Goal: Find specific page/section: Find specific page/section

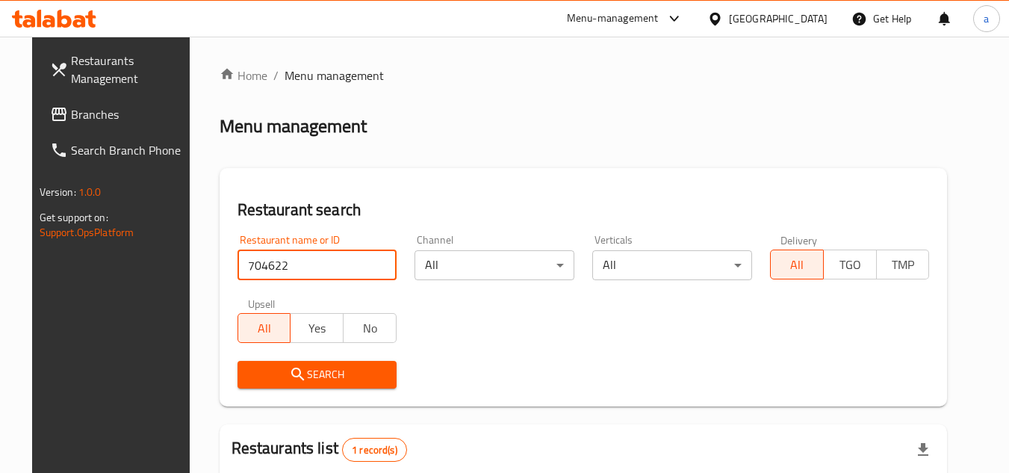
click at [87, 104] on link "Branches" at bounding box center [119, 114] width 163 height 36
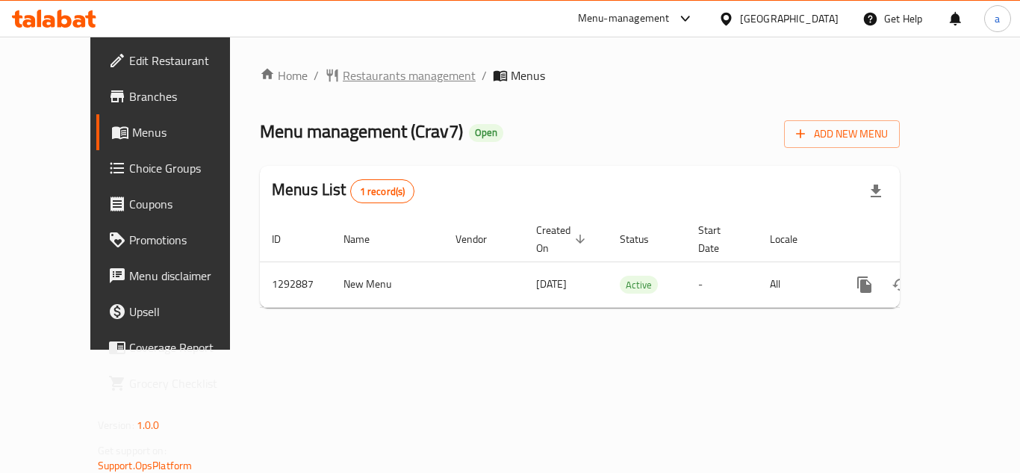
click at [343, 78] on span "Restaurants management" at bounding box center [409, 75] width 133 height 18
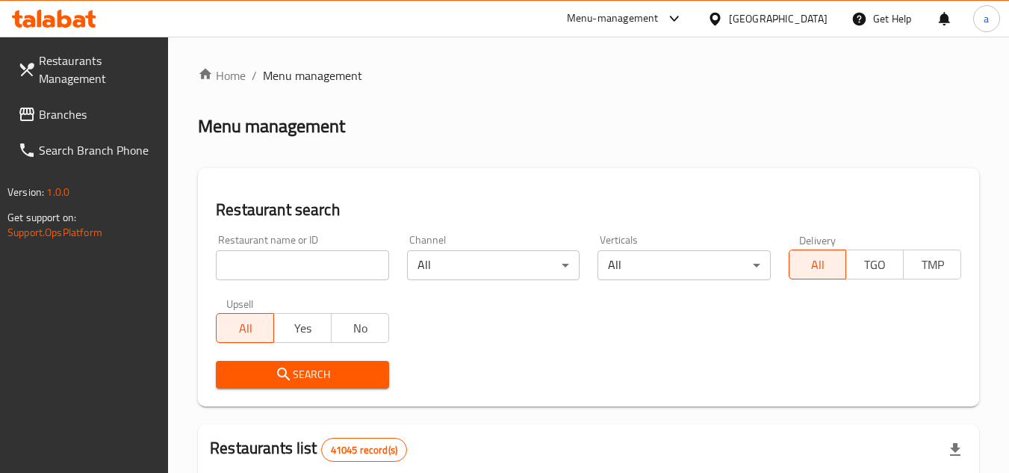
click at [294, 246] on div "Restaurant name or ID Restaurant name or ID" at bounding box center [302, 257] width 172 height 46
click at [293, 261] on input "search" at bounding box center [302, 265] width 172 height 30
paste input "699294"
type input "699294"
click at [303, 386] on button "Search" at bounding box center [302, 375] width 172 height 28
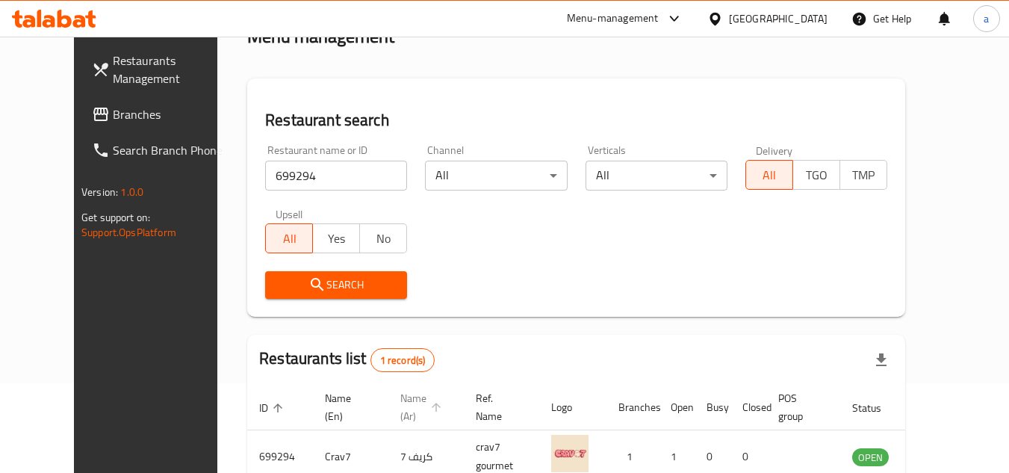
scroll to position [181, 0]
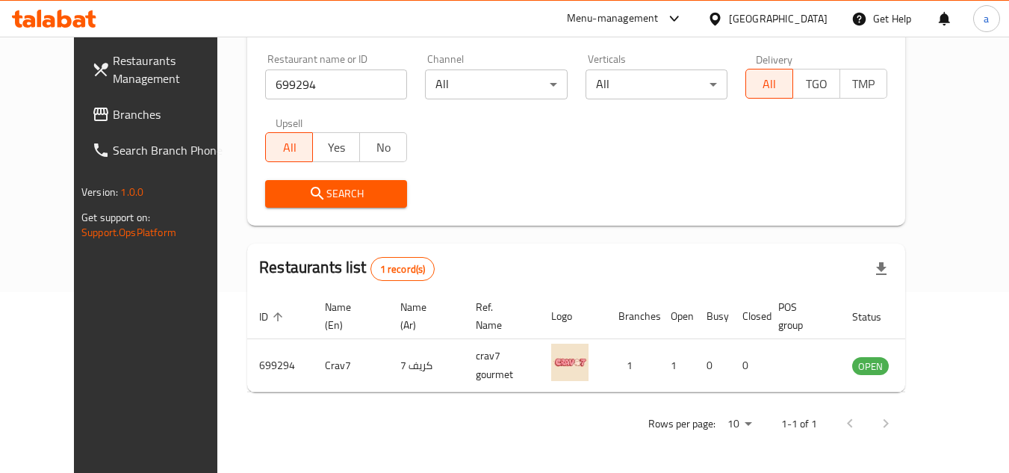
click at [113, 110] on span "Branches" at bounding box center [172, 114] width 118 height 18
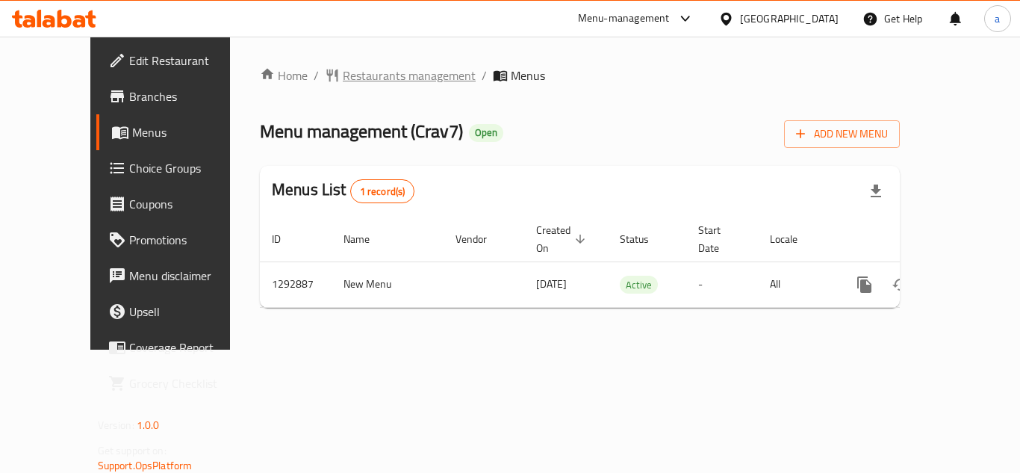
click at [375, 77] on span "Restaurants management" at bounding box center [409, 75] width 133 height 18
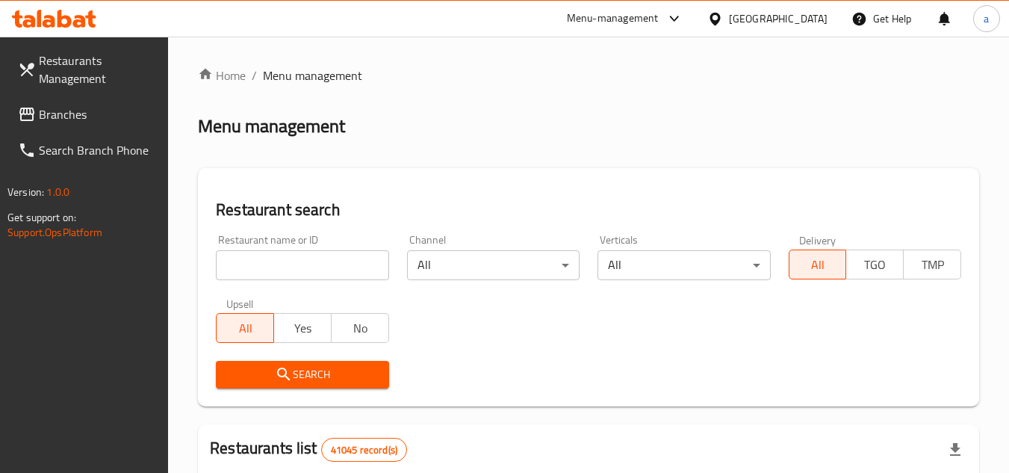
click at [299, 258] on input "search" at bounding box center [302, 265] width 172 height 30
paste input "699294"
type input "699294"
click button "Search" at bounding box center [302, 375] width 172 height 28
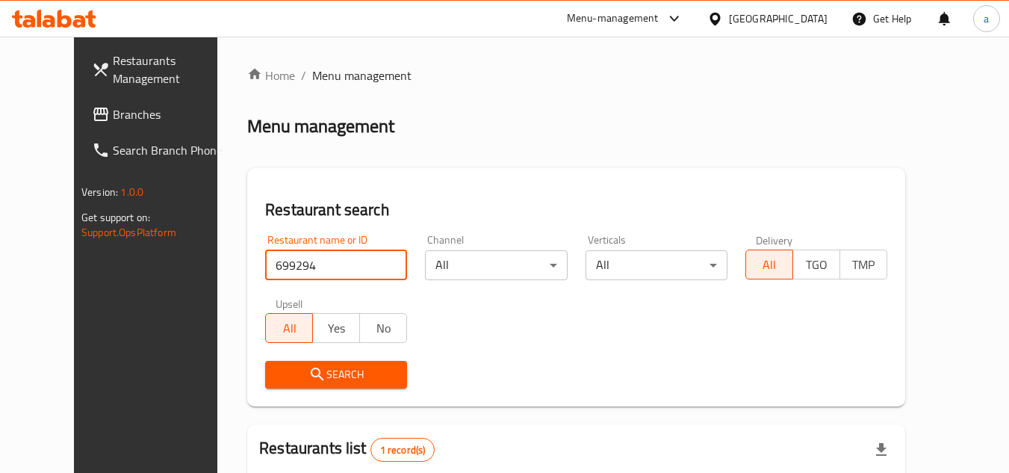
scroll to position [181, 0]
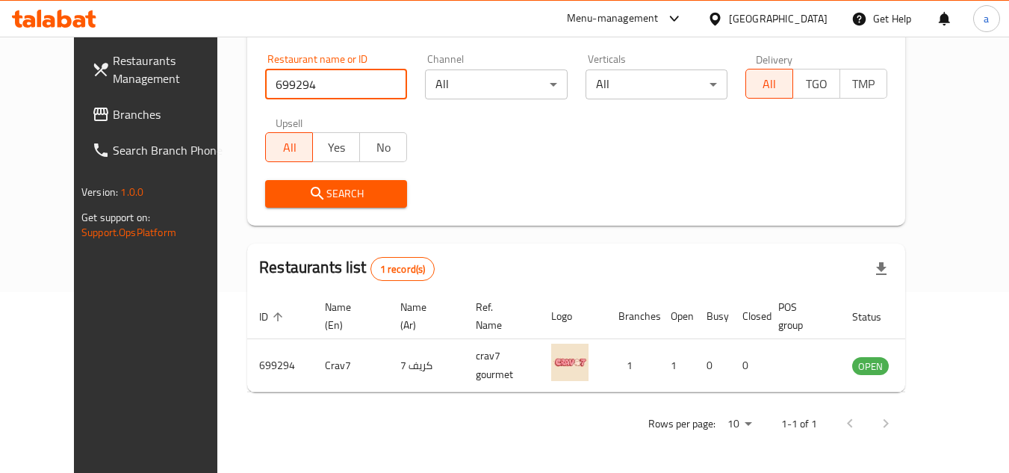
click at [90, 105] on link "Branches" at bounding box center [161, 114] width 163 height 36
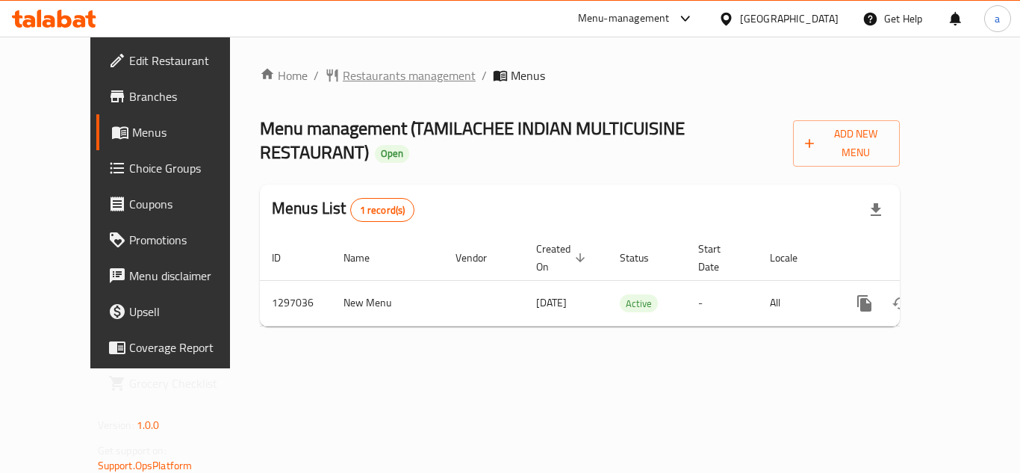
click at [343, 77] on span "Restaurants management" at bounding box center [409, 75] width 133 height 18
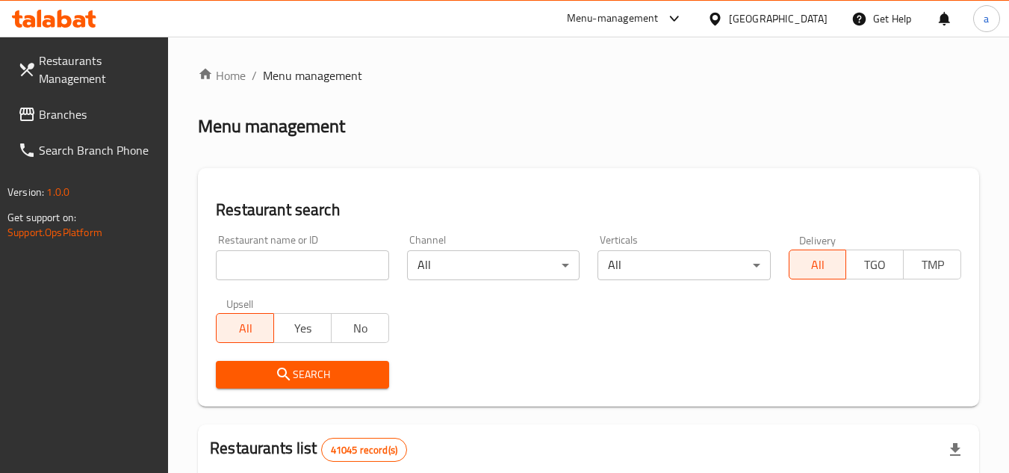
paste input "700262"
type input "700262"
click button "Search" at bounding box center [302, 375] width 172 height 28
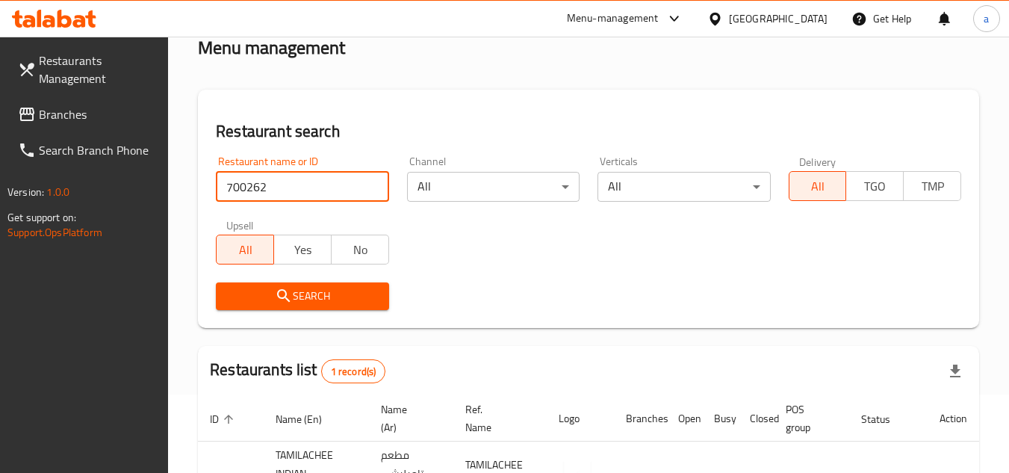
scroll to position [212, 0]
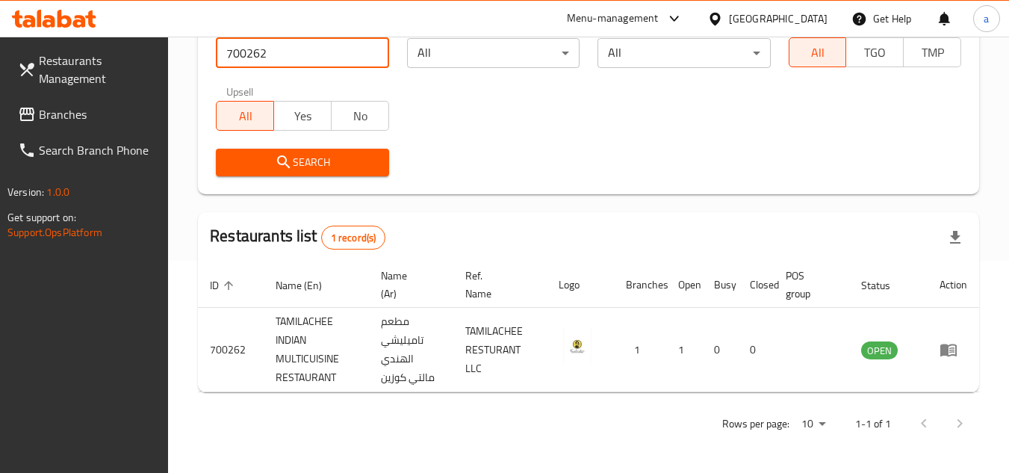
click at [54, 109] on span "Branches" at bounding box center [98, 114] width 118 height 18
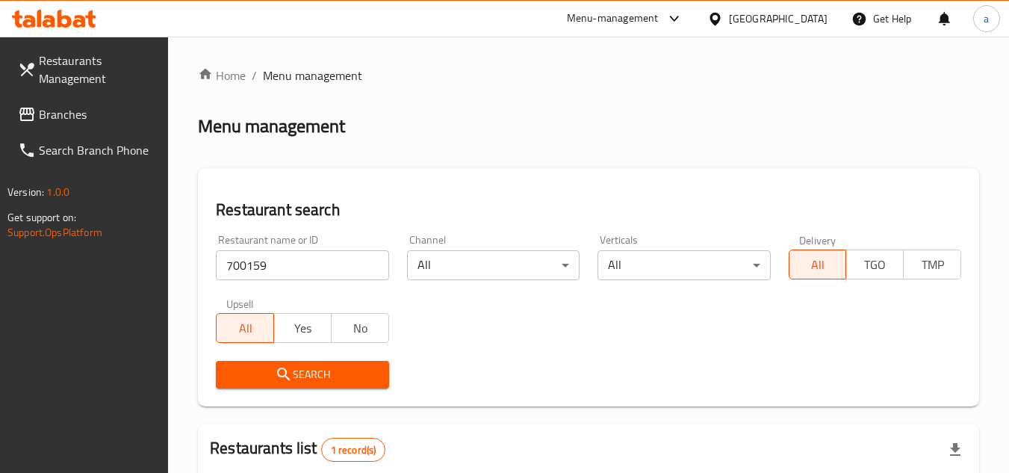
scroll to position [231, 0]
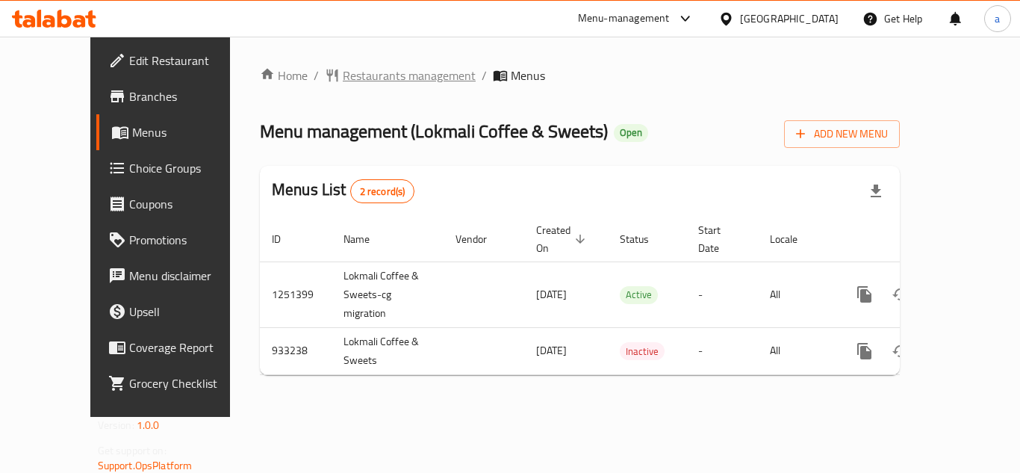
click at [343, 72] on span "Restaurants management" at bounding box center [409, 75] width 133 height 18
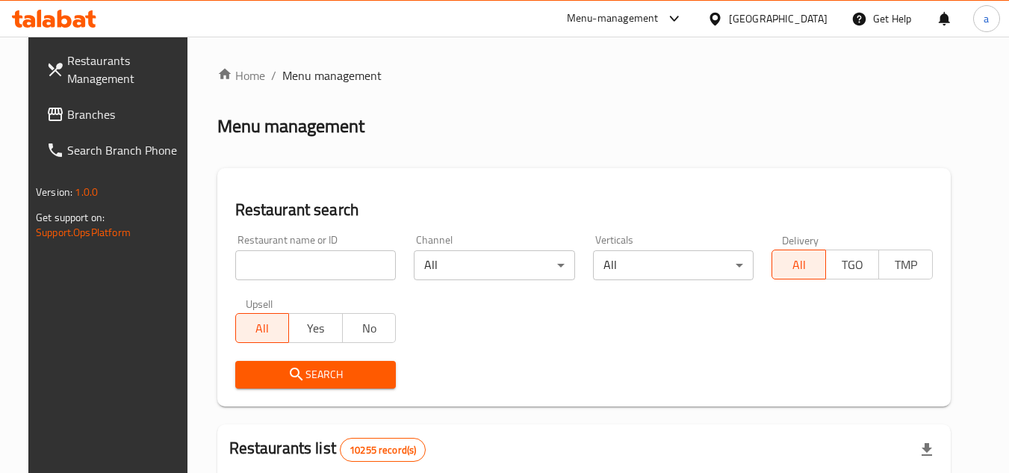
click at [299, 263] on input "search" at bounding box center [315, 265] width 161 height 30
paste input "658952"
type input "658952"
click button "Search" at bounding box center [315, 375] width 161 height 28
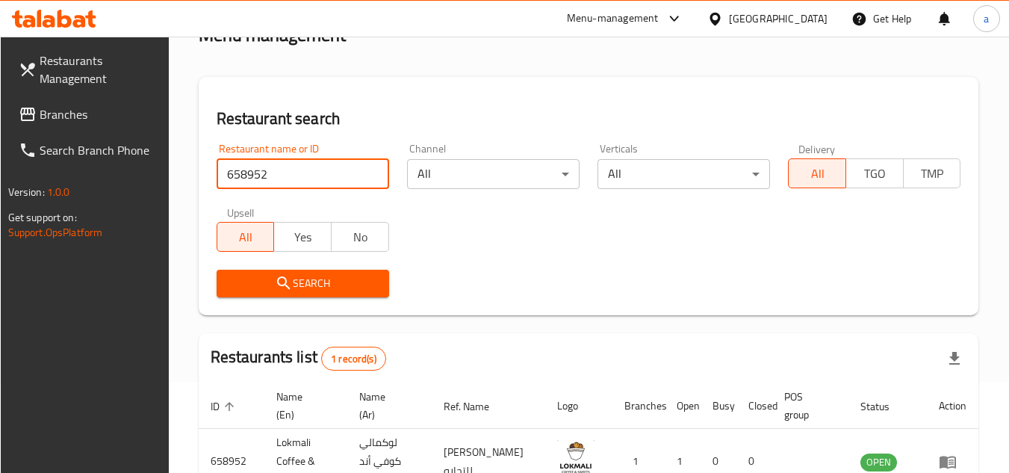
scroll to position [193, 0]
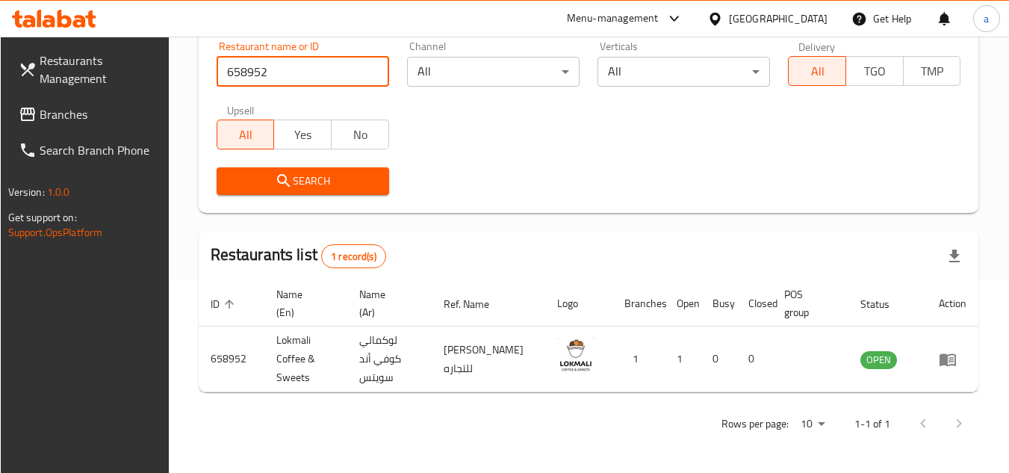
click at [102, 125] on link "Branches" at bounding box center [88, 114] width 163 height 36
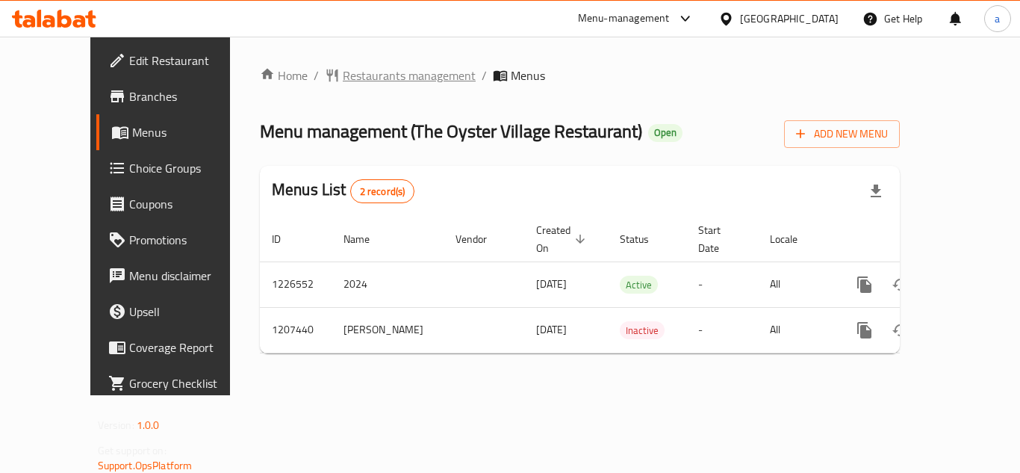
click at [343, 78] on span "Restaurants management" at bounding box center [409, 75] width 133 height 18
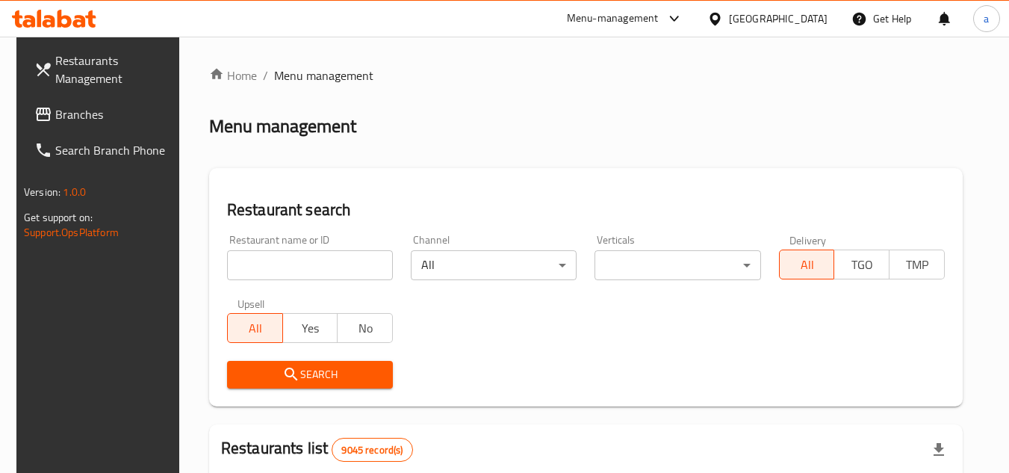
click at [303, 260] on input "search" at bounding box center [310, 265] width 166 height 30
paste input "670708"
type input "670708"
click button "Search" at bounding box center [310, 375] width 166 height 28
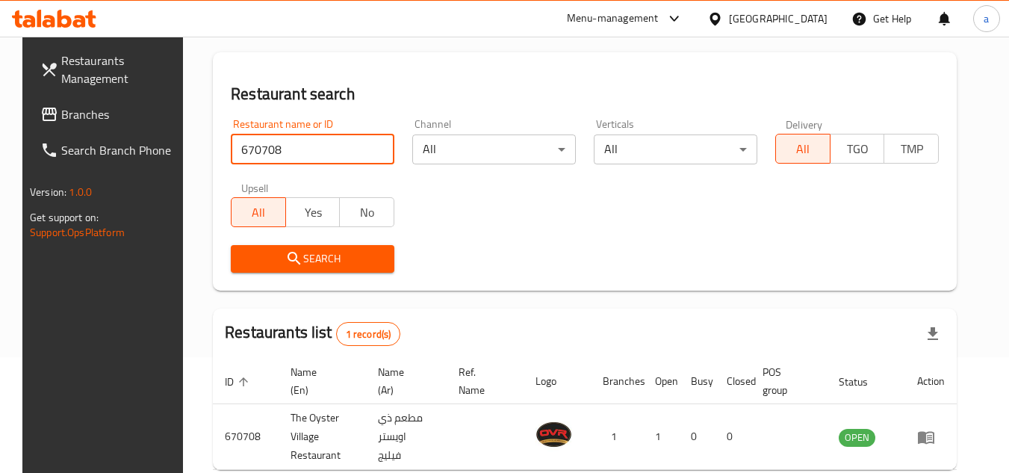
scroll to position [193, 0]
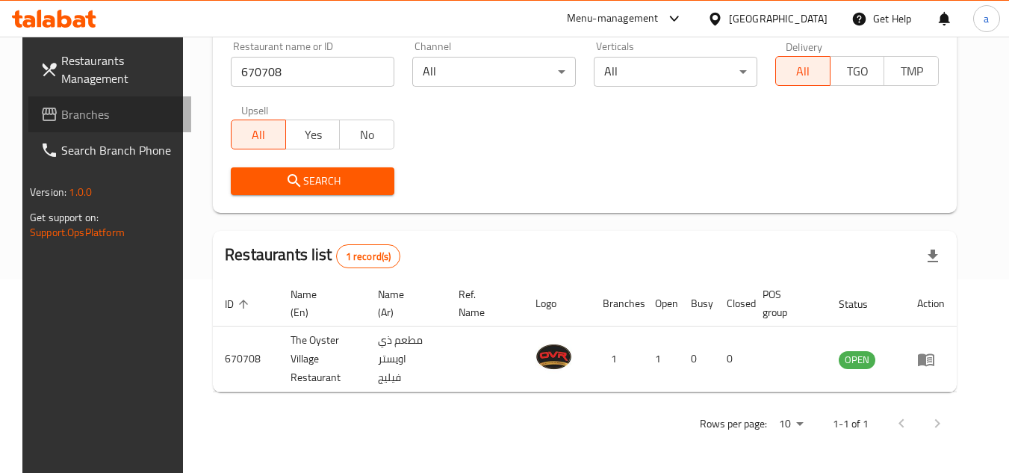
click at [61, 116] on span "Branches" at bounding box center [120, 114] width 118 height 18
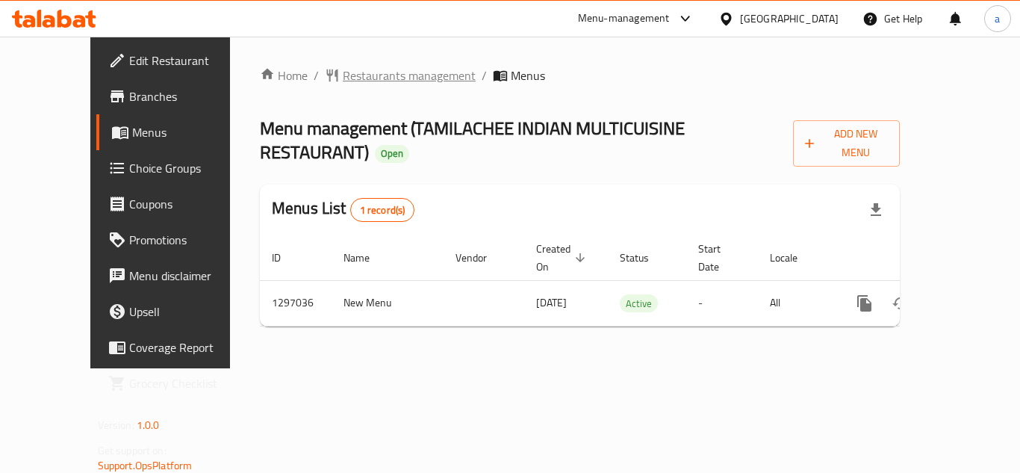
click at [346, 76] on span "Restaurants management" at bounding box center [409, 75] width 133 height 18
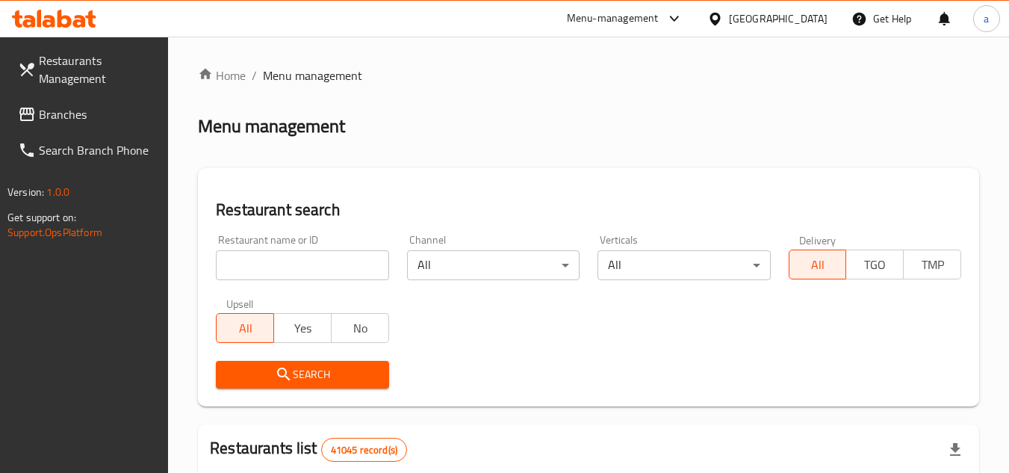
click at [306, 261] on input "search" at bounding box center [302, 265] width 172 height 30
paste input "700262"
type input "700262"
click button "Search" at bounding box center [302, 375] width 172 height 28
click at [255, 362] on button "Search" at bounding box center [302, 375] width 172 height 28
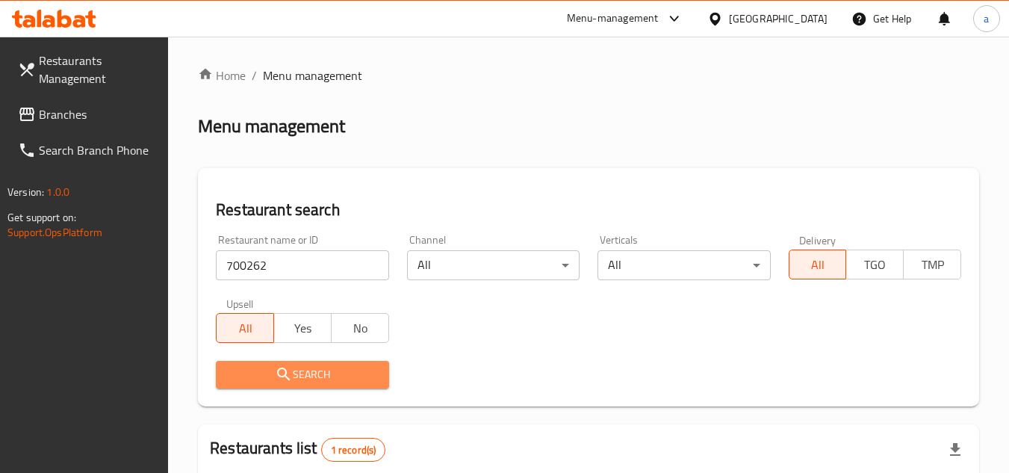
click at [255, 362] on button "Search" at bounding box center [302, 375] width 172 height 28
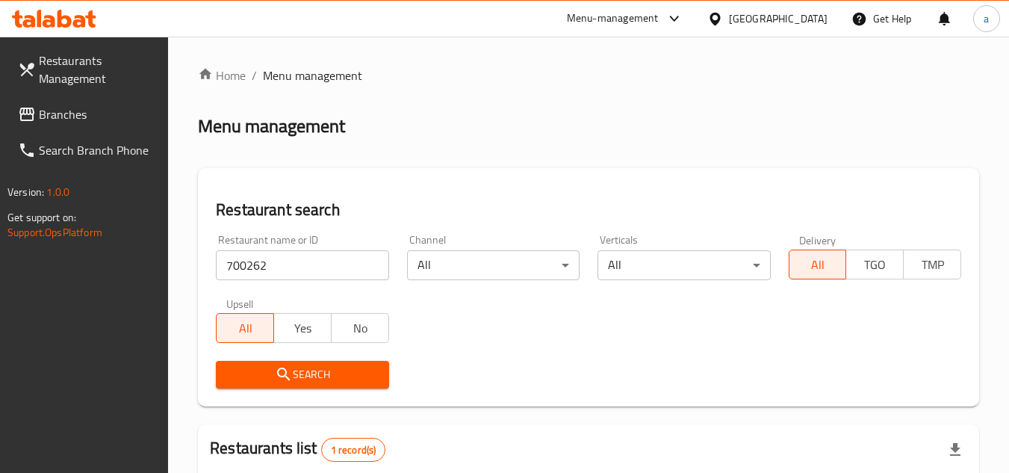
scroll to position [212, 0]
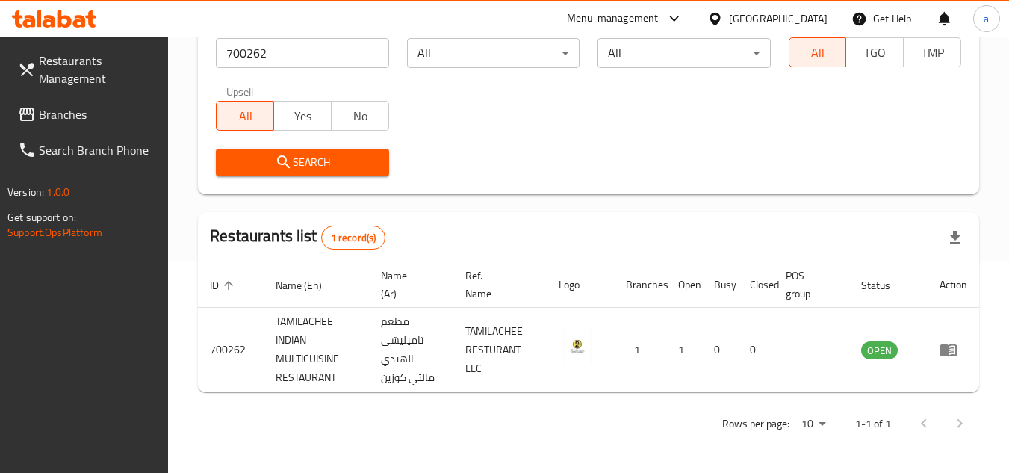
click at [75, 106] on span "Branches" at bounding box center [98, 114] width 118 height 18
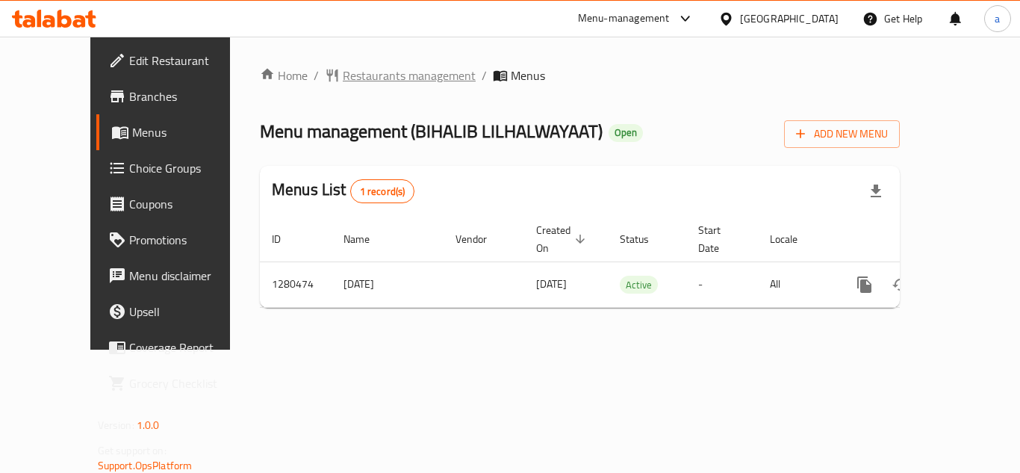
click at [354, 78] on span "Restaurants management" at bounding box center [409, 75] width 133 height 18
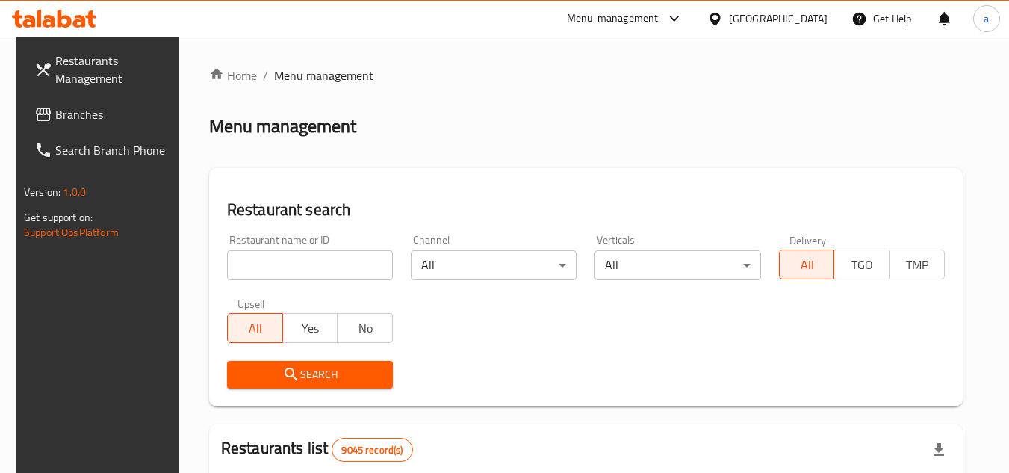
click at [247, 271] on input "search" at bounding box center [310, 265] width 166 height 30
paste input "693837"
type input "693837"
click button "Search" at bounding box center [310, 375] width 166 height 28
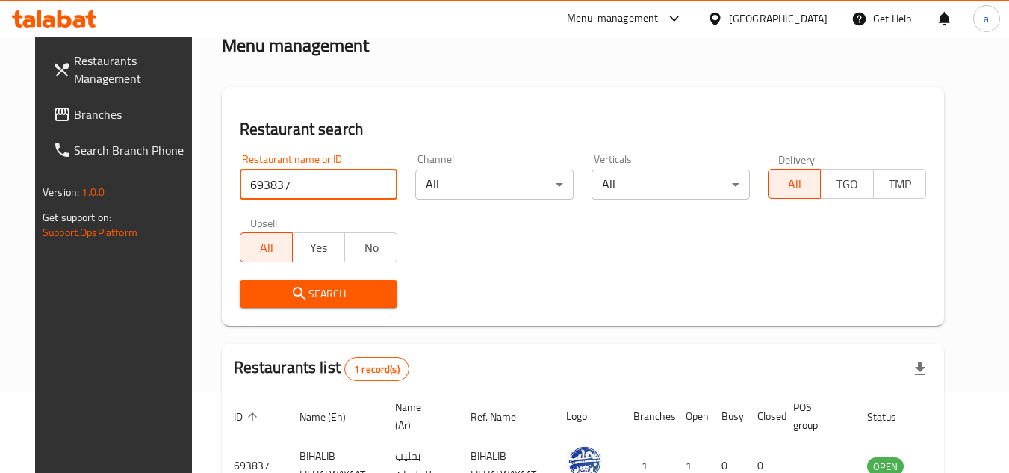
scroll to position [181, 0]
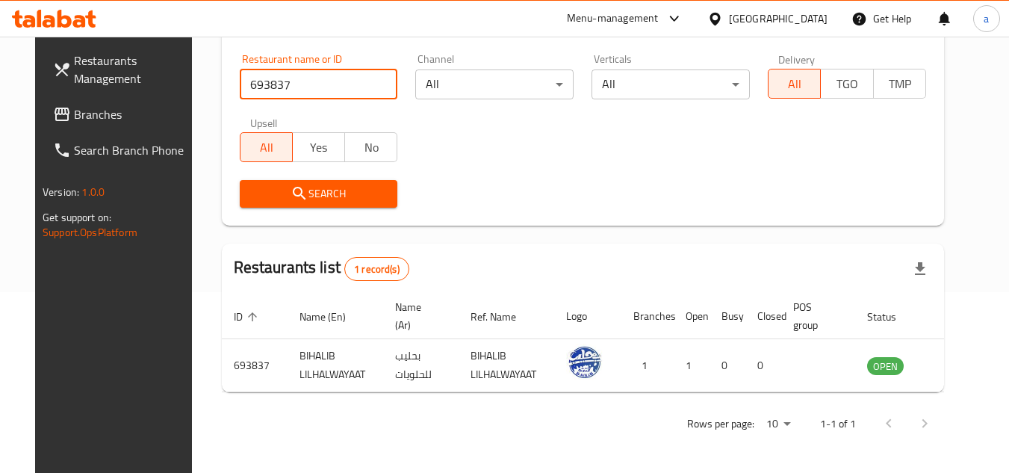
click at [91, 109] on span "Branches" at bounding box center [133, 114] width 118 height 18
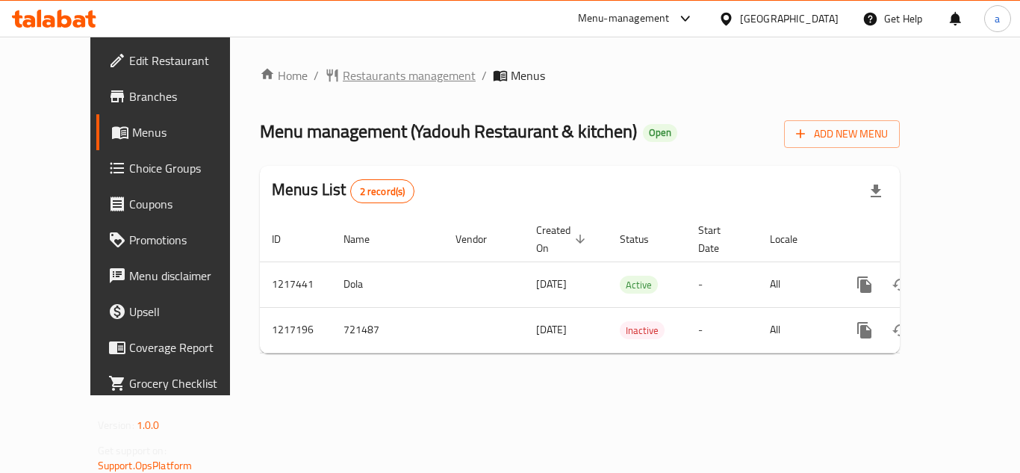
click at [358, 74] on span "Restaurants management" at bounding box center [409, 75] width 133 height 18
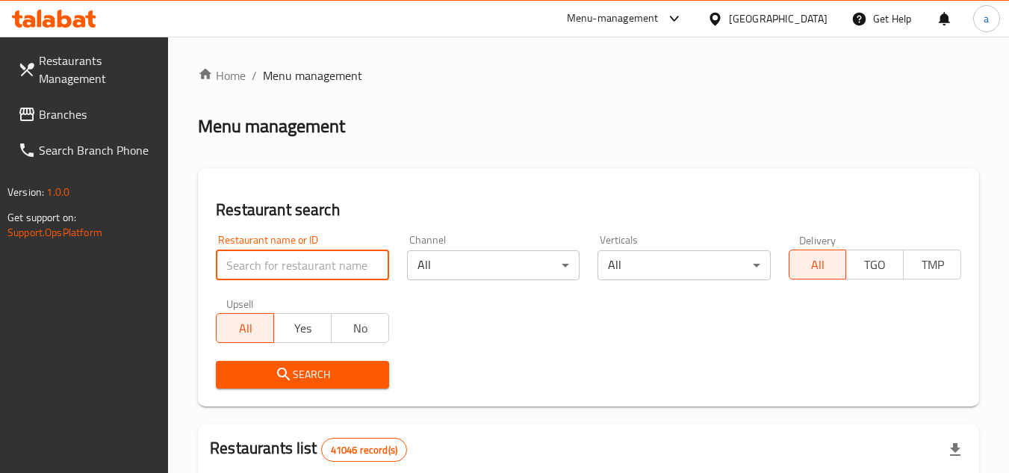
click at [300, 271] on input "search" at bounding box center [302, 265] width 172 height 30
paste input "672598"
type input "672598"
click button "Search" at bounding box center [302, 375] width 172 height 28
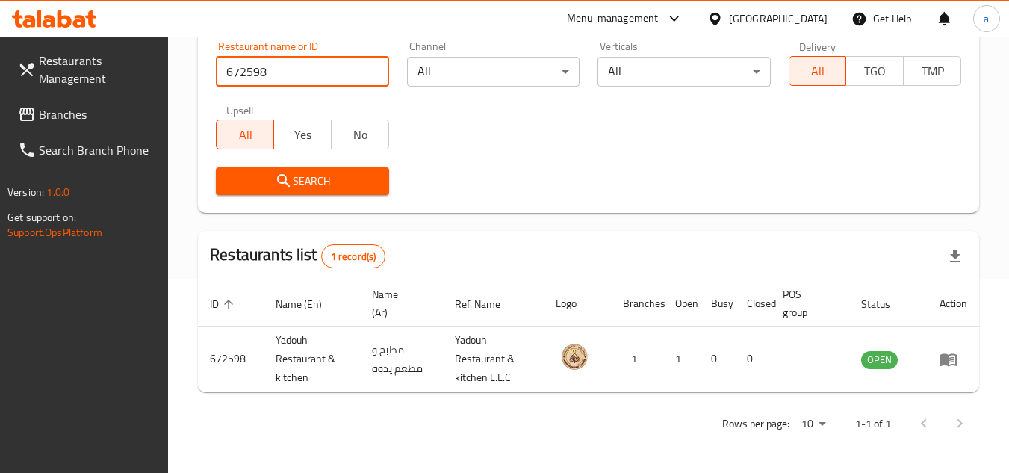
click at [92, 116] on span "Branches" at bounding box center [98, 114] width 118 height 18
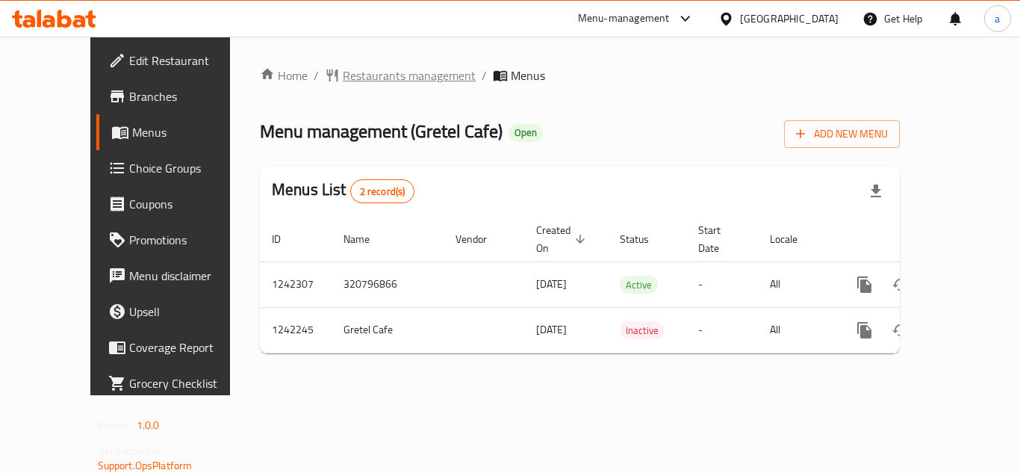
click at [370, 72] on span "Restaurants management" at bounding box center [409, 75] width 133 height 18
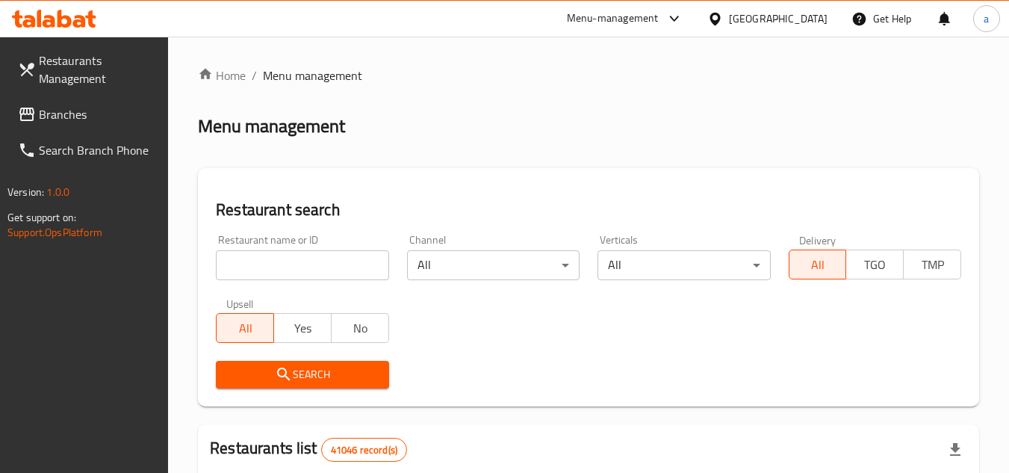
click at [267, 265] on input "search" at bounding box center [302, 265] width 172 height 30
paste input "681058"
type input "681058"
click button "Search" at bounding box center [302, 375] width 172 height 28
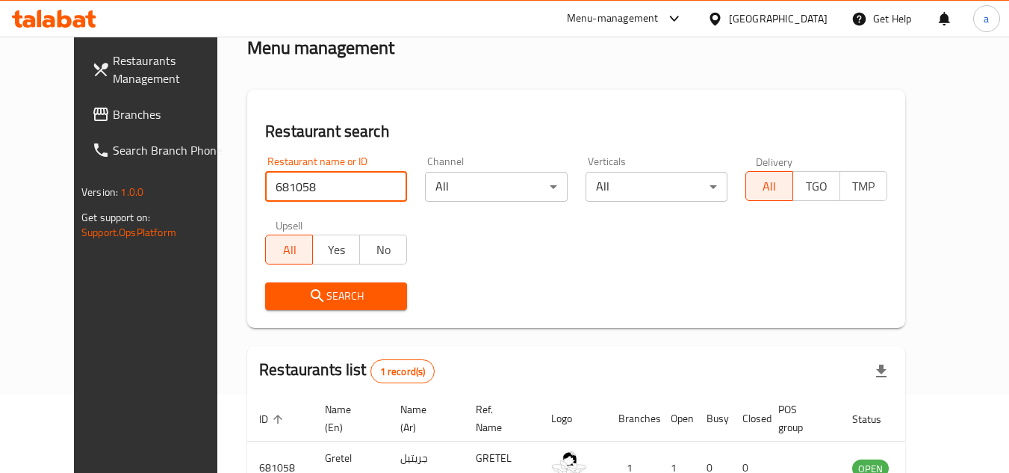
scroll to position [181, 0]
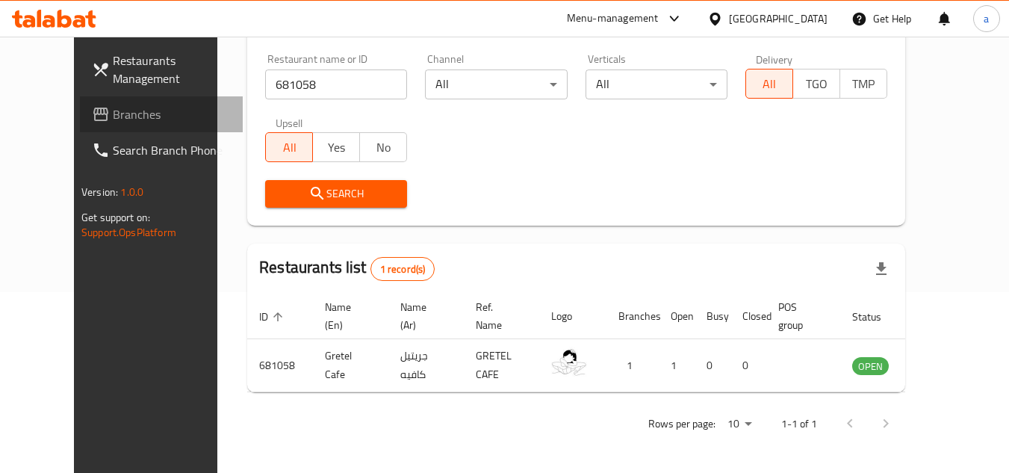
click at [90, 102] on link "Branches" at bounding box center [161, 114] width 163 height 36
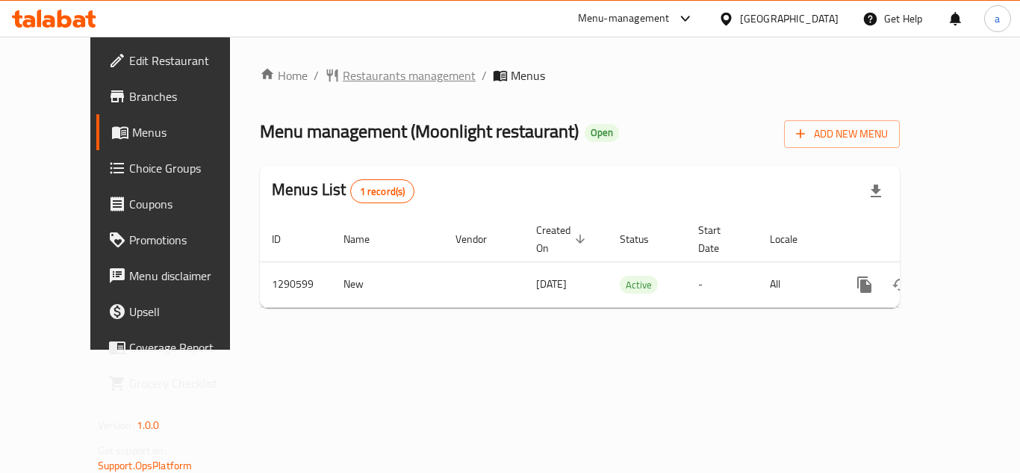
click at [343, 77] on span "Restaurants management" at bounding box center [409, 75] width 133 height 18
click at [129, 104] on span "Branches" at bounding box center [188, 96] width 119 height 18
click at [373, 84] on span "Restaurants management" at bounding box center [409, 75] width 133 height 18
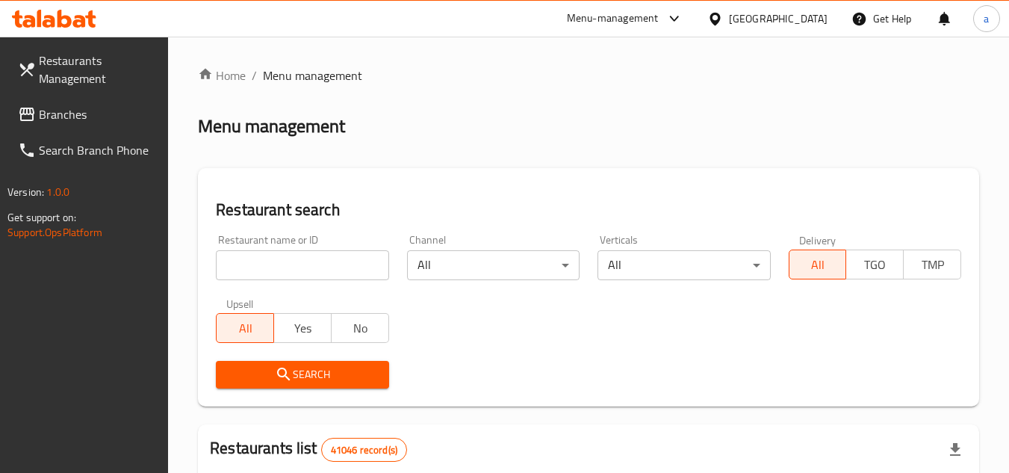
click at [249, 261] on input "search" at bounding box center [302, 265] width 172 height 30
paste input "698261"
type input "698261"
click button "Search" at bounding box center [302, 375] width 172 height 28
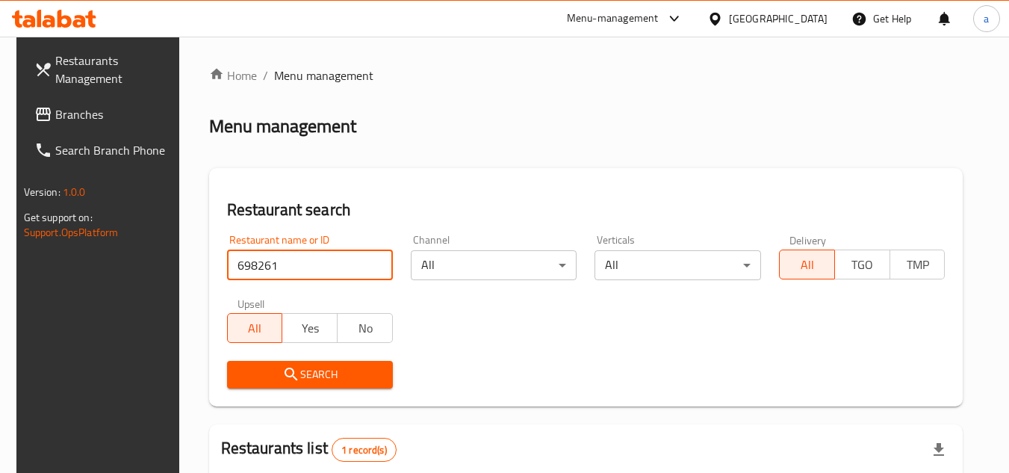
scroll to position [181, 0]
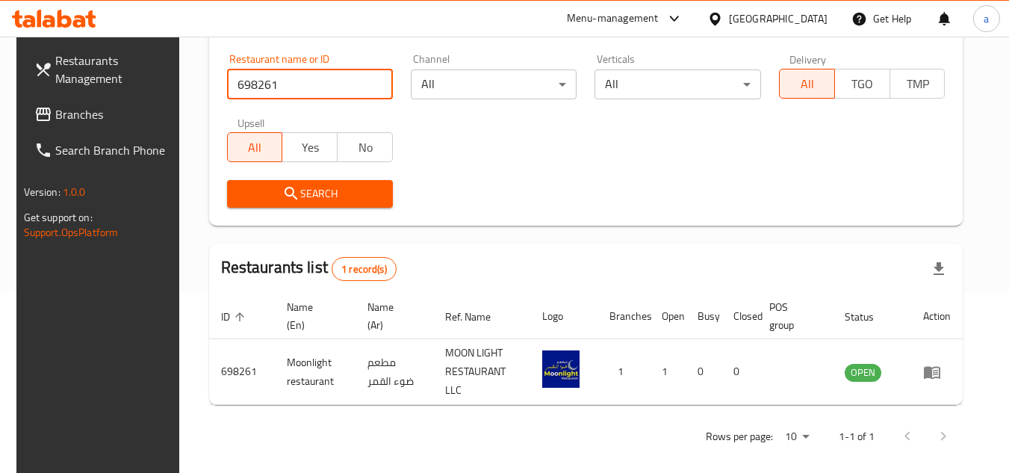
click at [137, 114] on span "Branches" at bounding box center [114, 114] width 118 height 18
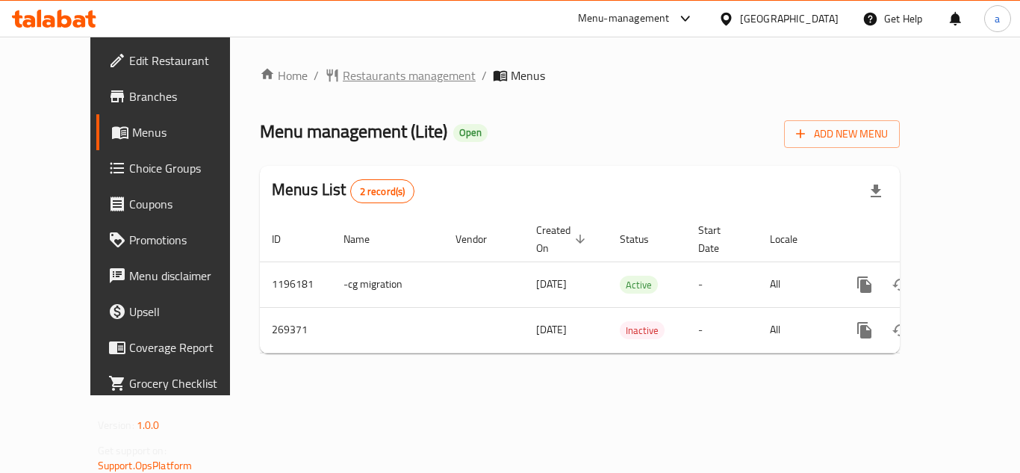
click at [343, 71] on span "Restaurants management" at bounding box center [409, 75] width 133 height 18
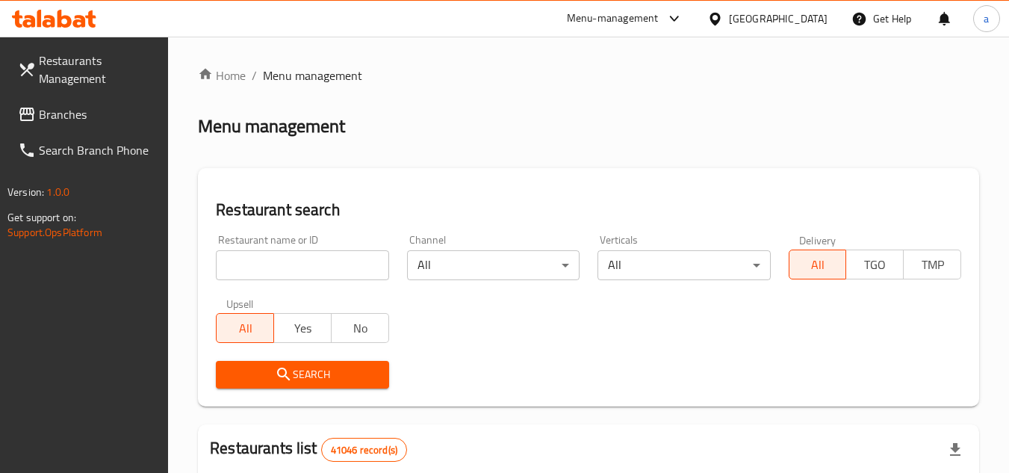
click at [292, 254] on input "search" at bounding box center [302, 265] width 172 height 30
paste input "627739"
type input "627739"
click button "Search" at bounding box center [302, 375] width 172 height 28
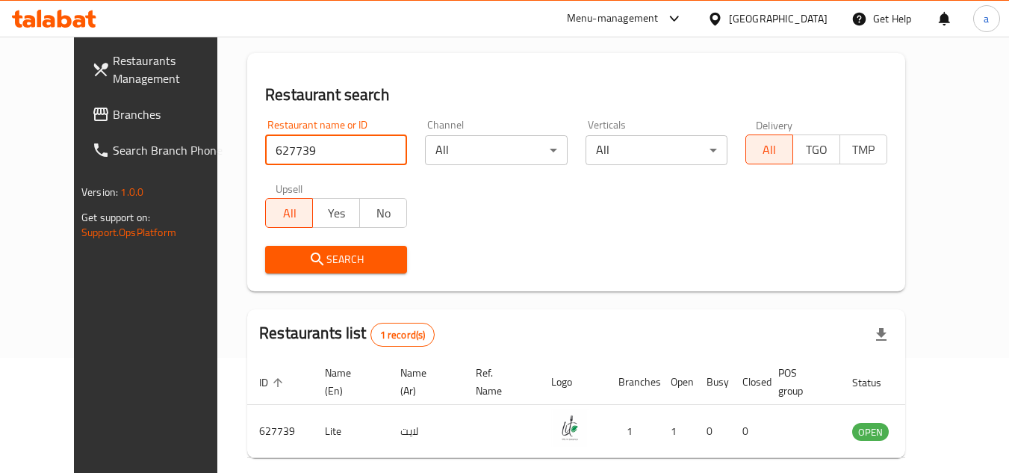
scroll to position [181, 0]
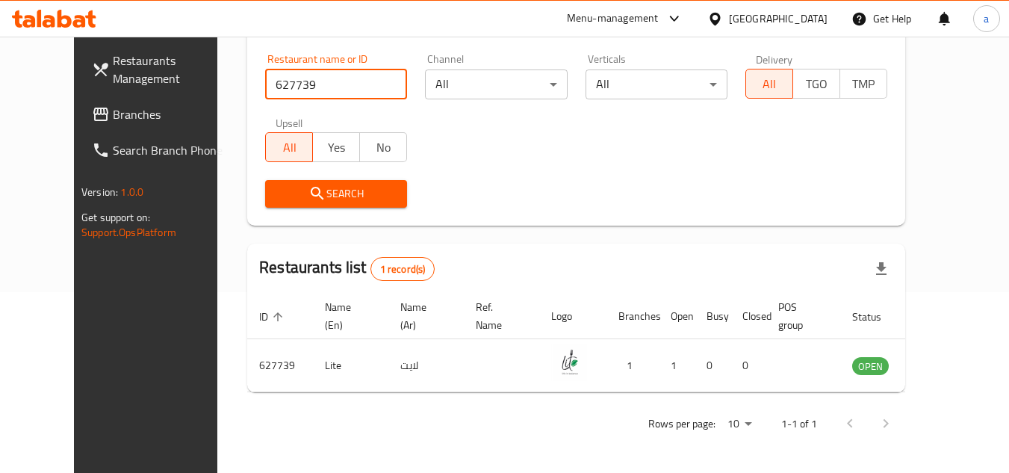
click at [164, 122] on link "Branches" at bounding box center [161, 114] width 163 height 36
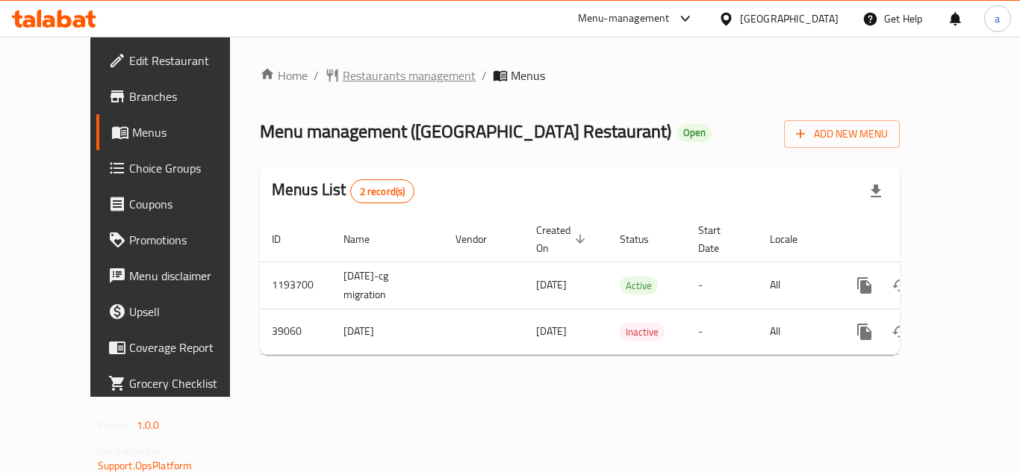
click at [343, 71] on span "Restaurants management" at bounding box center [409, 75] width 133 height 18
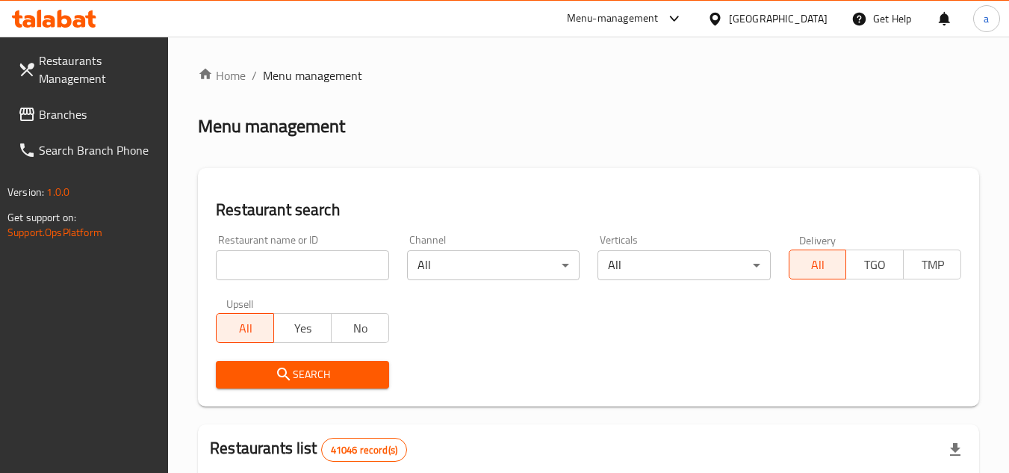
click at [307, 266] on input "search" at bounding box center [302, 265] width 172 height 30
paste input "20309"
type input "20309"
click button "Search" at bounding box center [302, 375] width 172 height 28
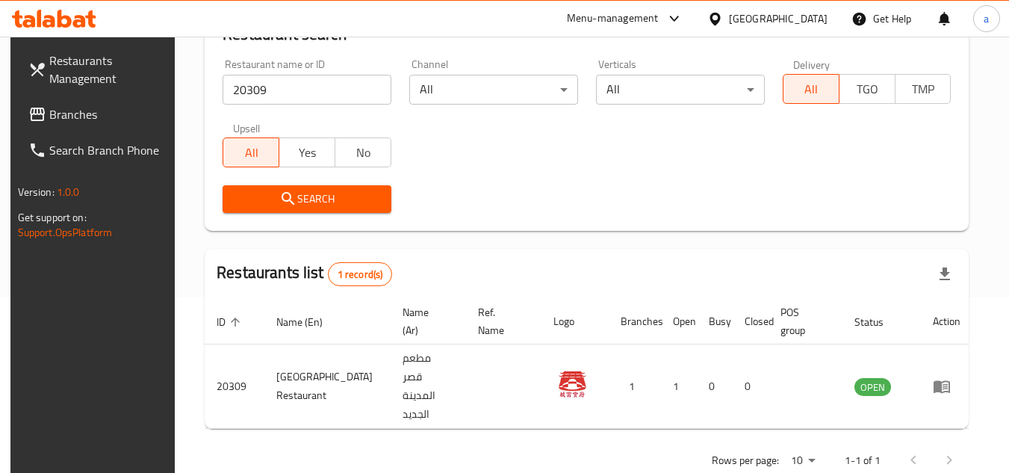
scroll to position [181, 0]
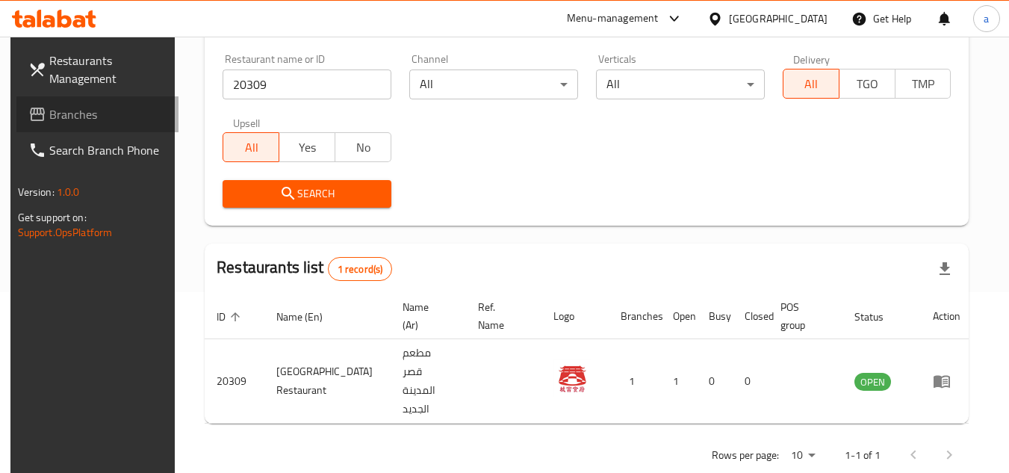
click at [113, 122] on span "Branches" at bounding box center [108, 114] width 118 height 18
